Goal: Navigation & Orientation: Go to known website

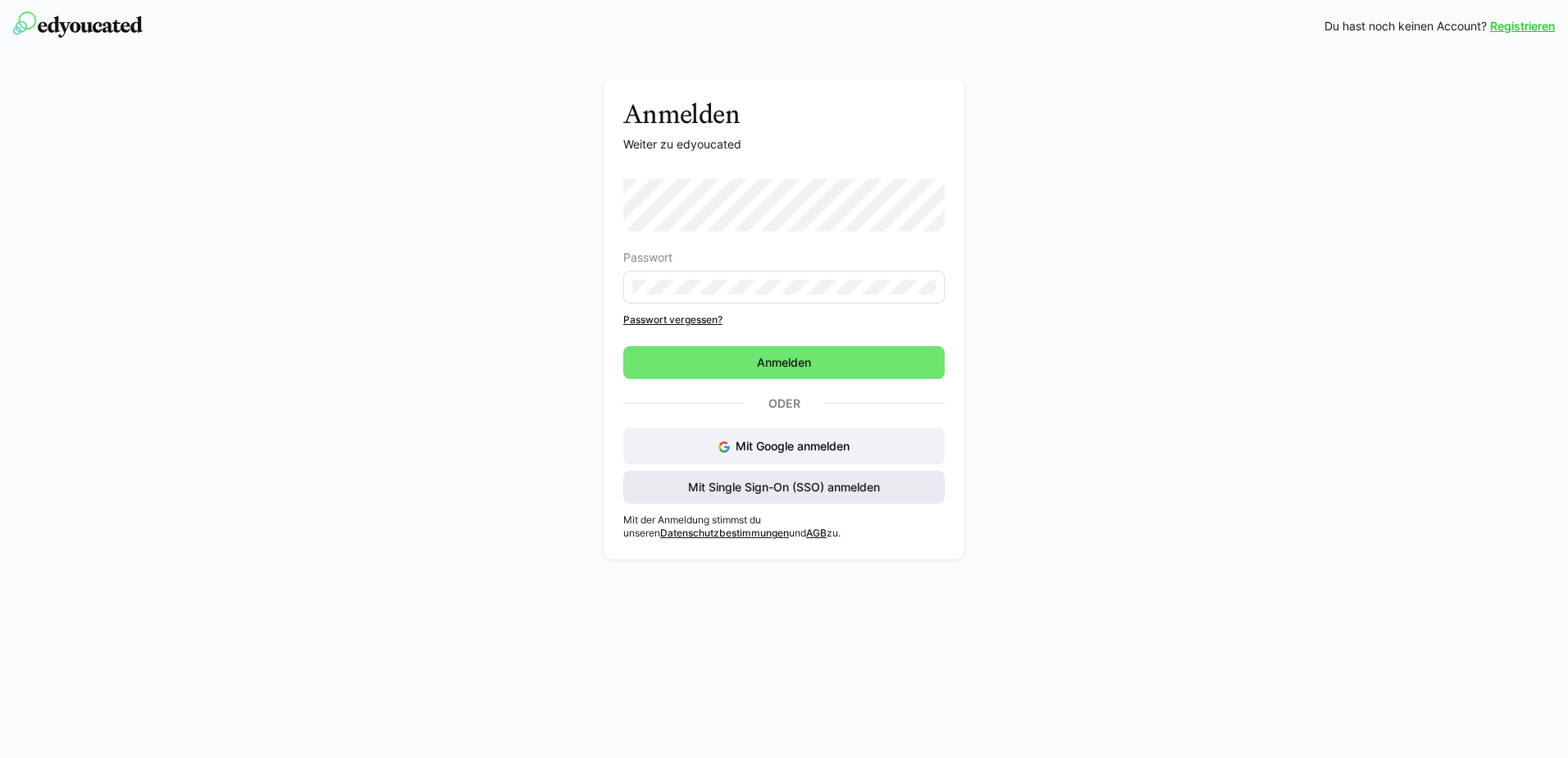
click at [732, 487] on span "Mit Single Sign-On (SSO) anmelden" at bounding box center [784, 487] width 197 height 16
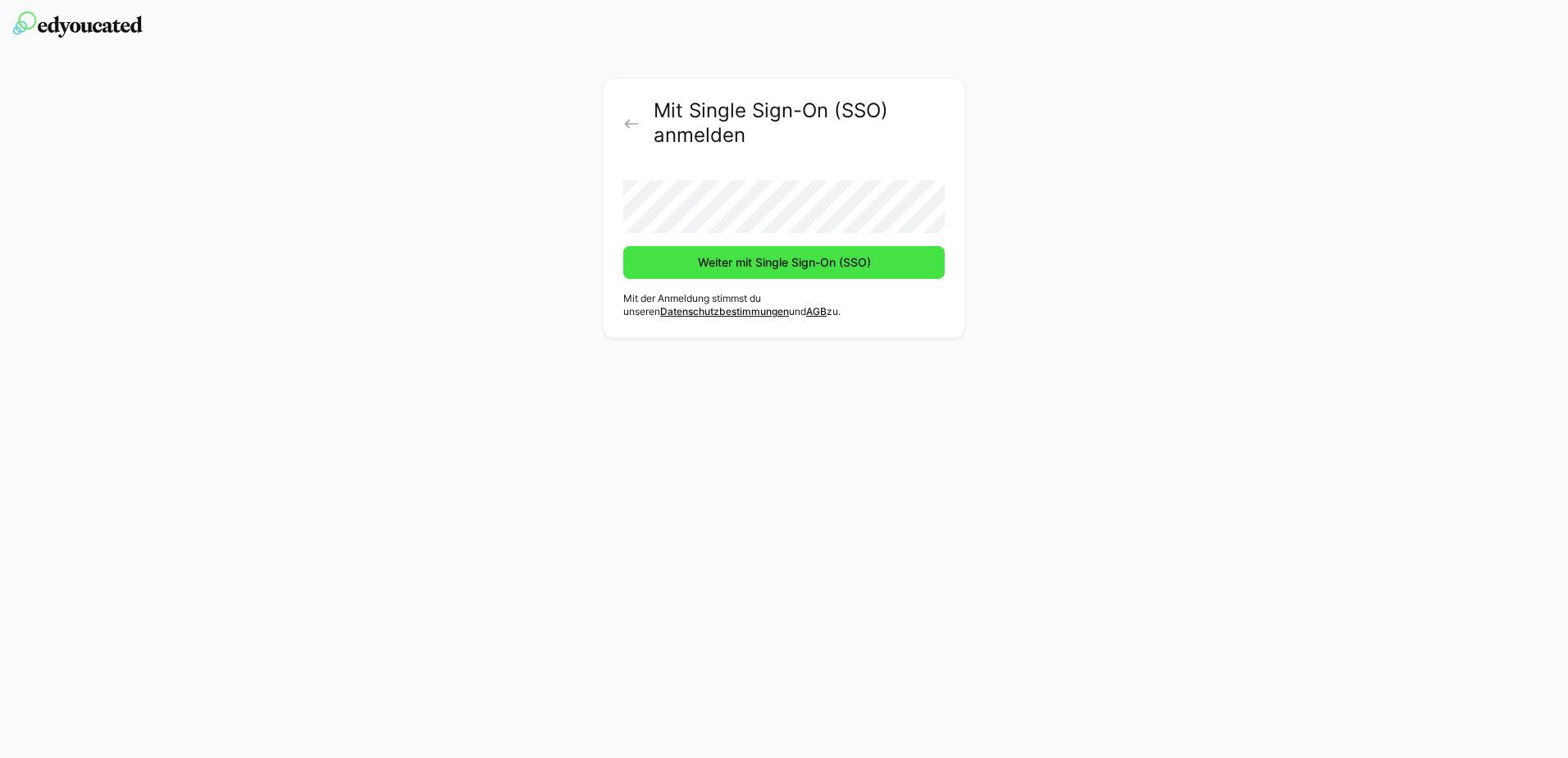
click at [798, 259] on span "Weiter mit Single Sign-On (SSO)" at bounding box center [784, 263] width 178 height 16
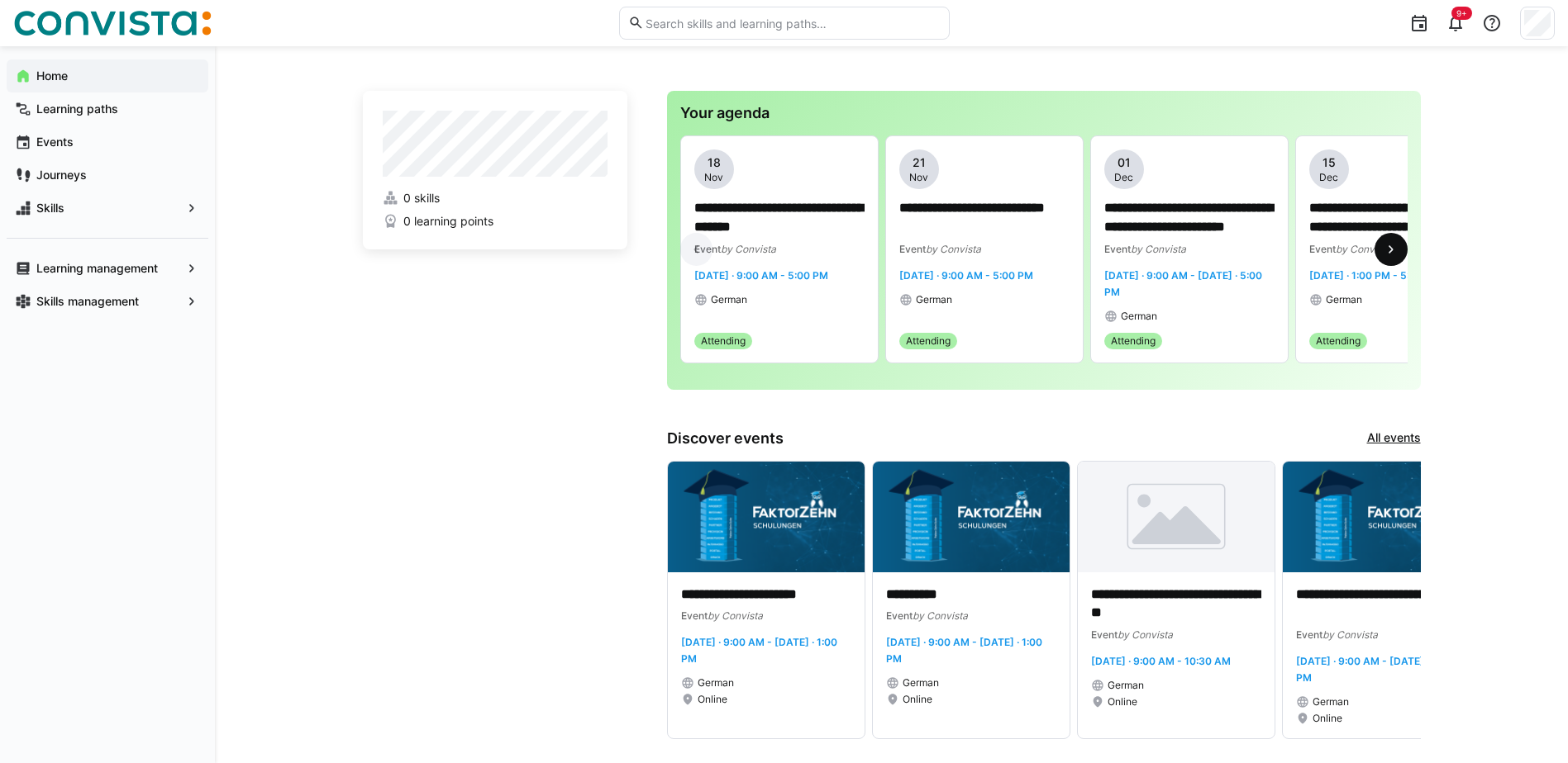
click at [1392, 257] on eds-icon at bounding box center [1390, 249] width 16 height 16
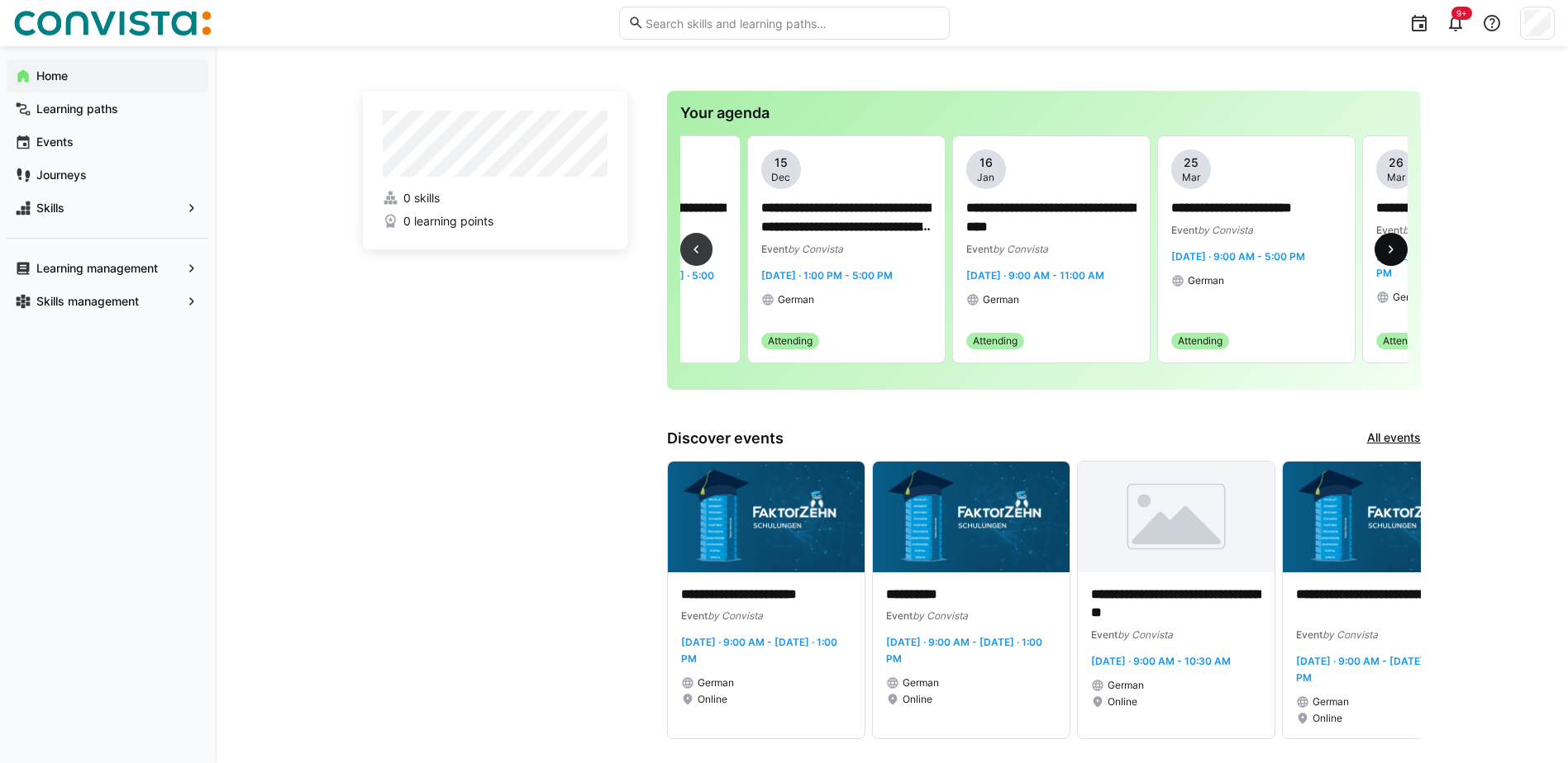
scroll to position [0, 615]
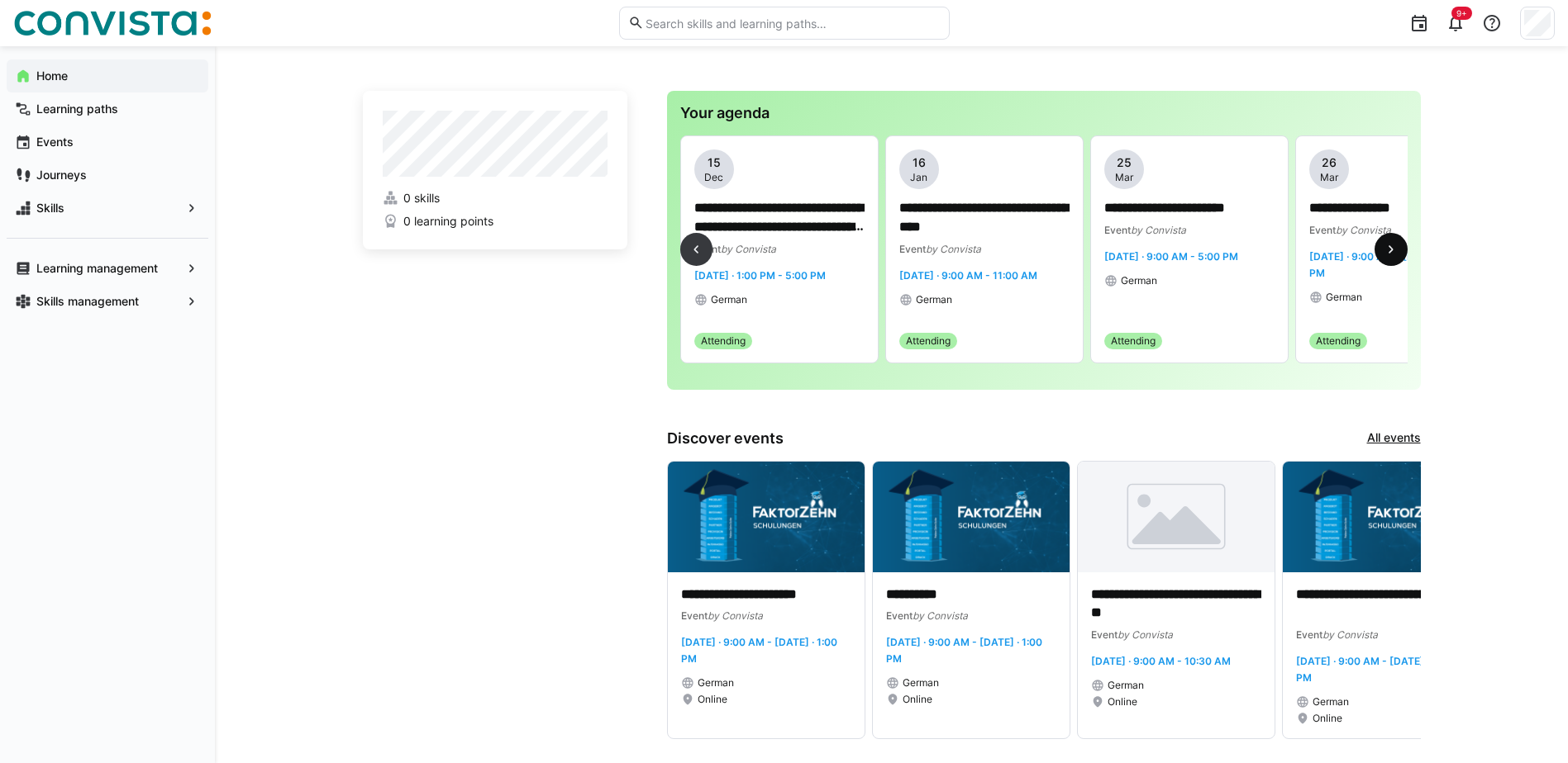
click at [1392, 257] on eds-icon at bounding box center [1390, 249] width 16 height 16
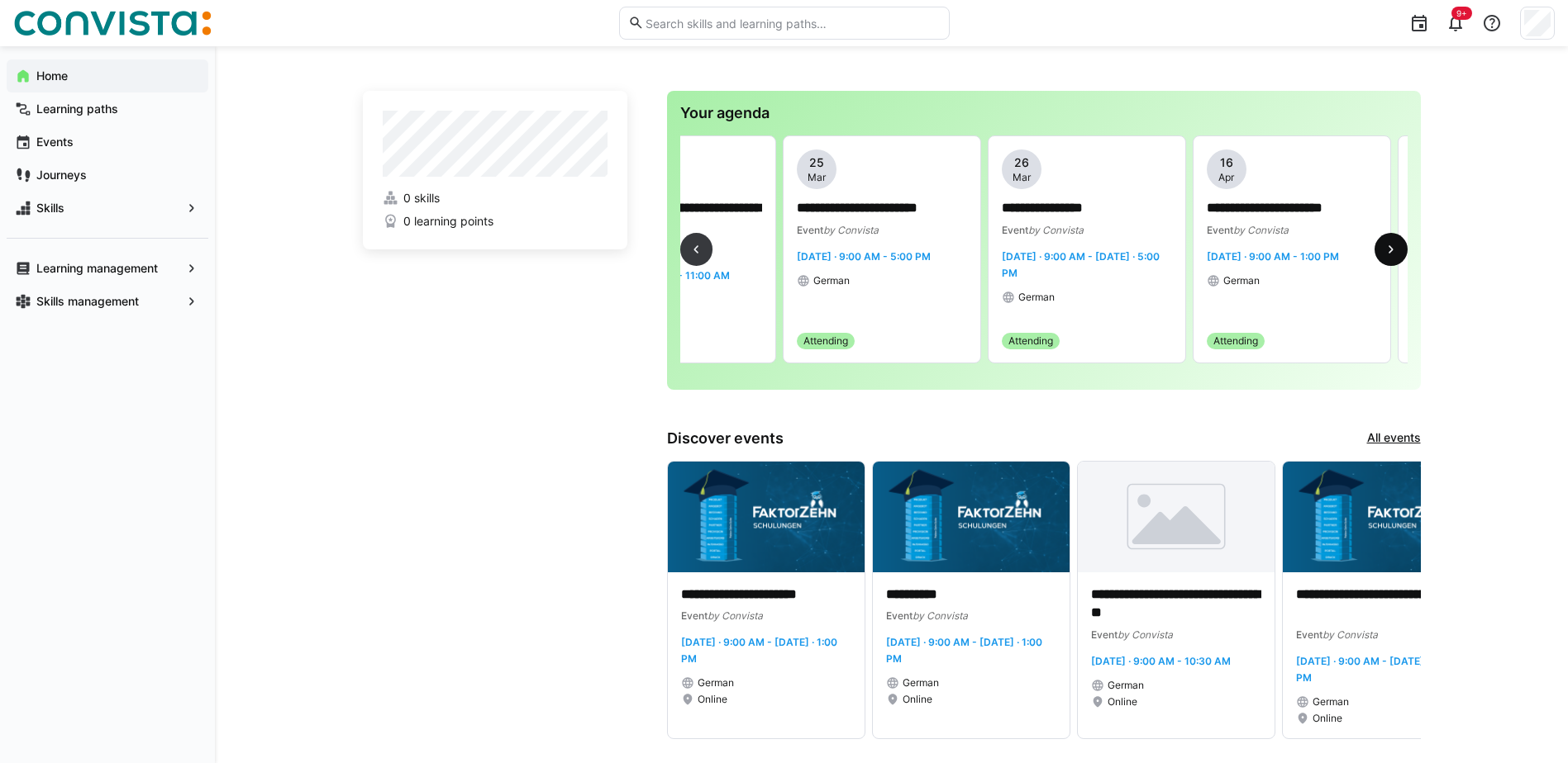
scroll to position [0, 1111]
